Goal: Check status: Check status

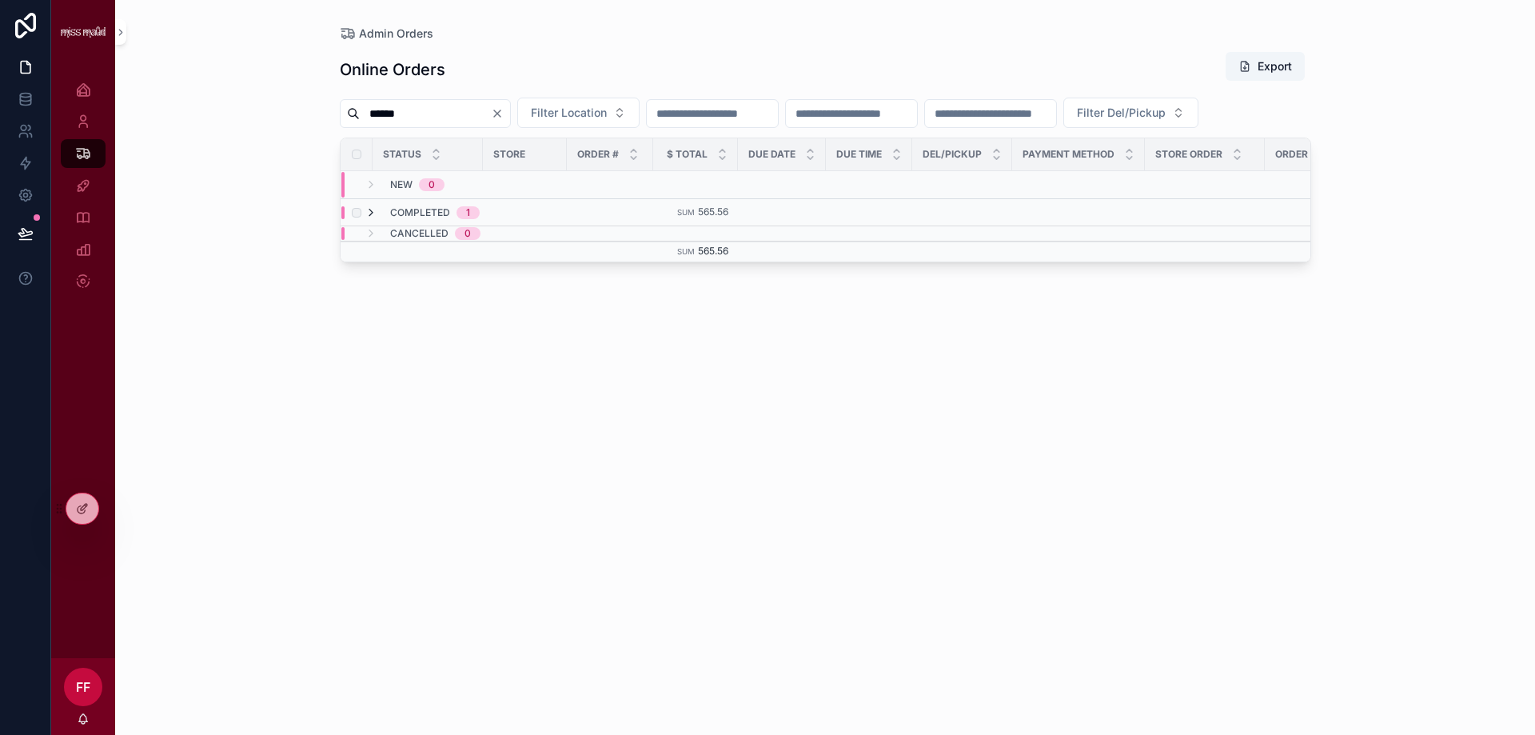
click at [369, 219] on icon "scrollable content" at bounding box center [371, 212] width 13 height 13
